Goal: Find specific page/section: Find specific page/section

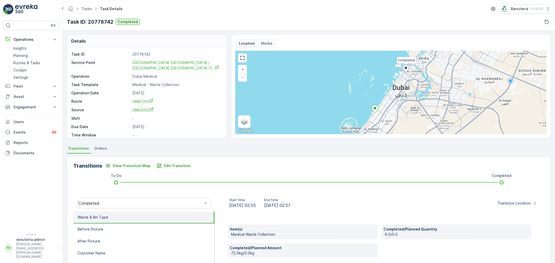
scroll to position [58, 0]
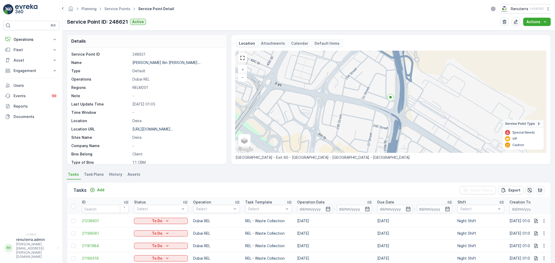
scroll to position [29, 0]
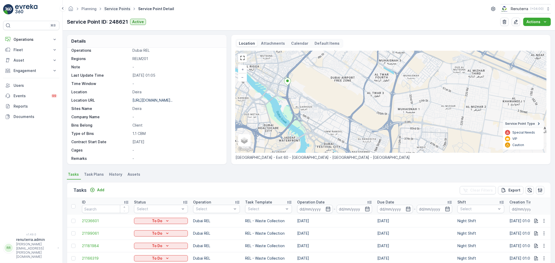
click at [119, 8] on link "Service Points" at bounding box center [117, 9] width 26 height 4
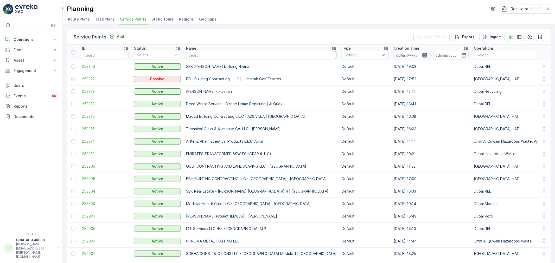
click at [262, 54] on input "text" at bounding box center [261, 55] width 150 height 8
type input "hms"
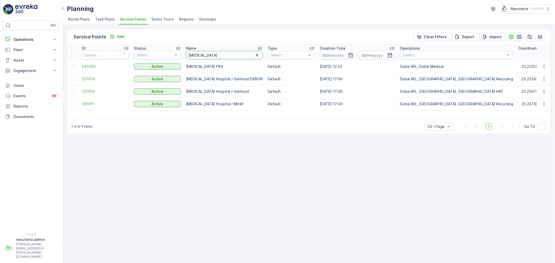
click at [202, 56] on input "hms" at bounding box center [224, 55] width 77 height 8
type input "h"
type input "wade ada"
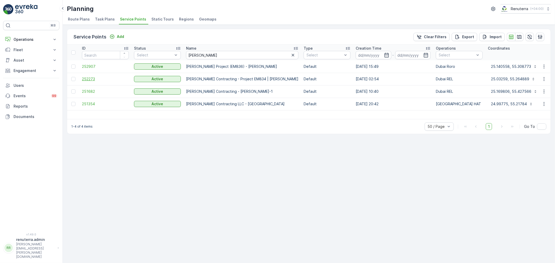
click at [96, 77] on span "252273" at bounding box center [105, 79] width 47 height 5
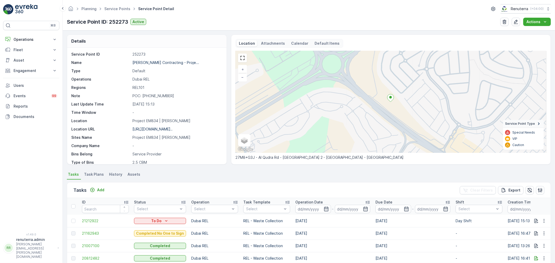
drag, startPoint x: 39, startPoint y: 37, endPoint x: 30, endPoint y: 50, distance: 15.5
click at [39, 37] on p "Operations" at bounding box center [31, 39] width 35 height 5
click at [27, 56] on p "Planning" at bounding box center [20, 55] width 15 height 5
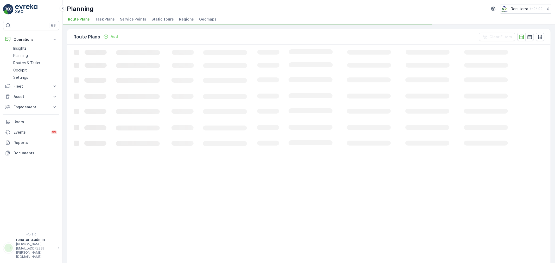
click at [137, 18] on span "Service Points" at bounding box center [133, 19] width 26 height 5
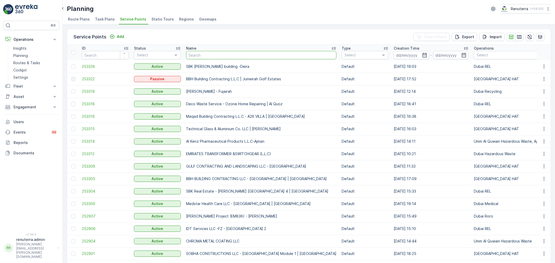
click at [209, 57] on input "text" at bounding box center [261, 55] width 150 height 8
type input "blue wa"
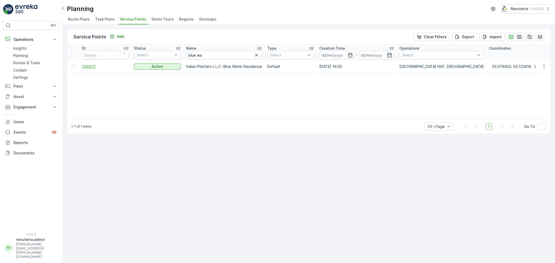
click at [92, 65] on span "246473" at bounding box center [105, 66] width 47 height 5
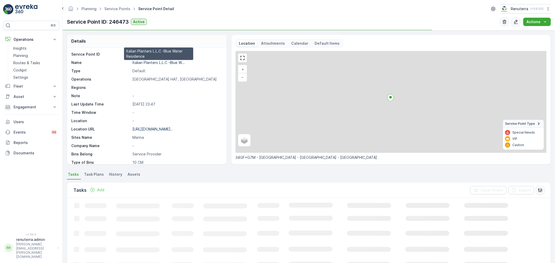
click at [157, 60] on p "Italian Planters L.L.C -Blue W..." at bounding box center [159, 62] width 52 height 4
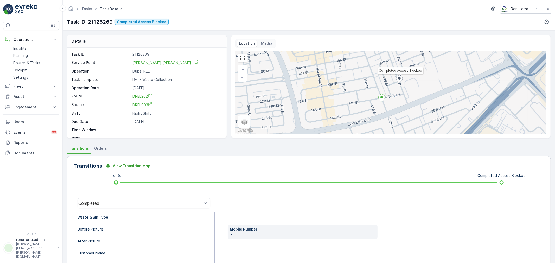
scroll to position [7, 0]
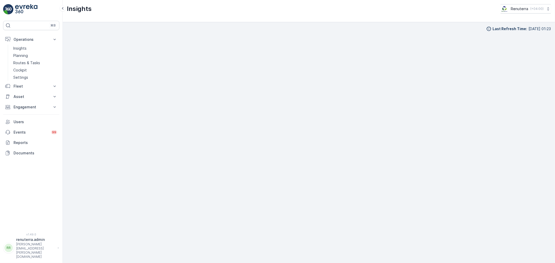
scroll to position [7, 0]
